Goal: Download file/media

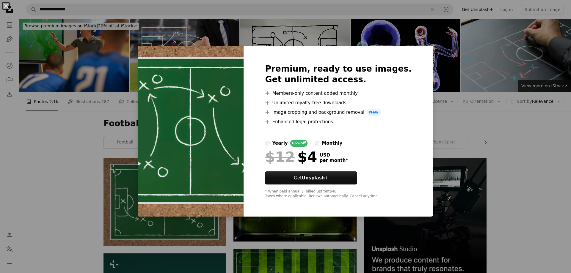
click at [534, 120] on div "An X shape Premium, ready to use images. Get unlimited access. A plus sign Memb…" at bounding box center [285, 136] width 571 height 273
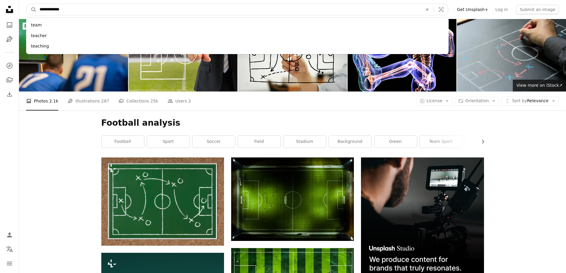
type input "**********"
click at [26, 4] on button "A magnifying glass" at bounding box center [31, 9] width 10 height 11
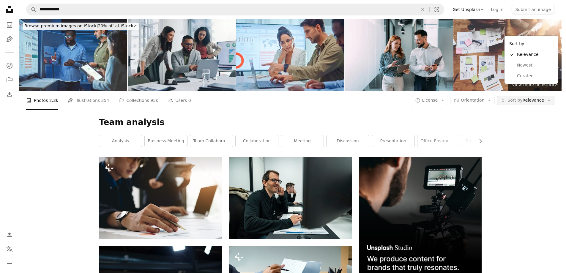
click at [539, 97] on span "Sort by Relevance" at bounding box center [526, 100] width 37 height 6
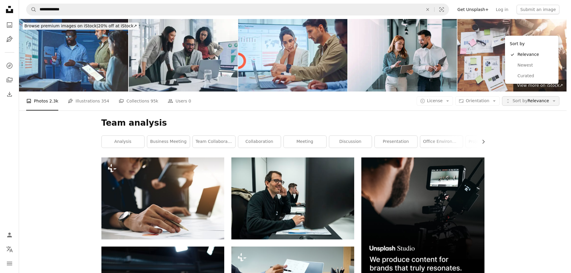
click at [539, 98] on span "Sort by Relevance" at bounding box center [530, 101] width 37 height 6
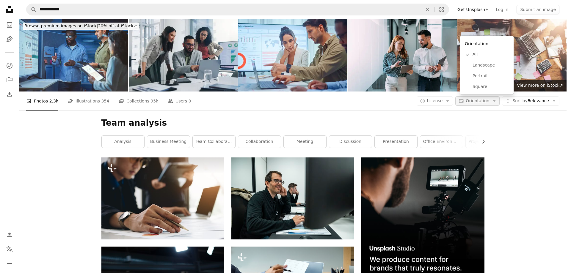
click at [489, 98] on span "Orientation" at bounding box center [476, 100] width 23 height 5
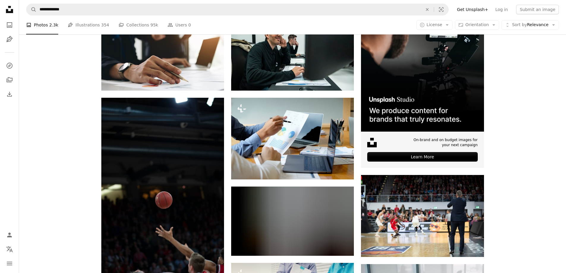
scroll to position [149, 0]
